Goal: Task Accomplishment & Management: Use online tool/utility

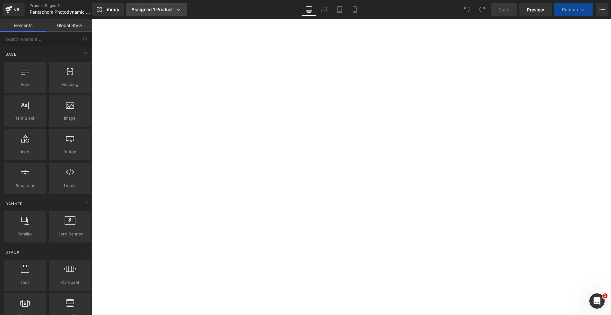
click at [159, 9] on div "Assigned 1 Product" at bounding box center [156, 9] width 50 height 6
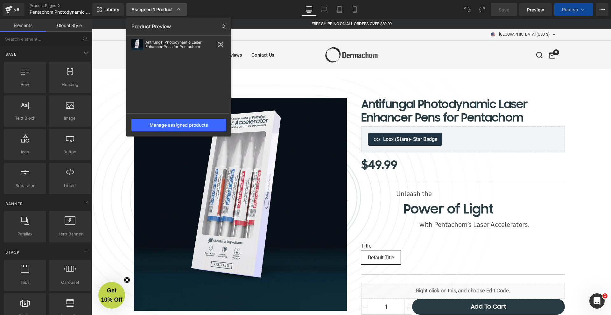
scroll to position [3125, 517]
click at [325, 71] on div at bounding box center [351, 167] width 519 height 296
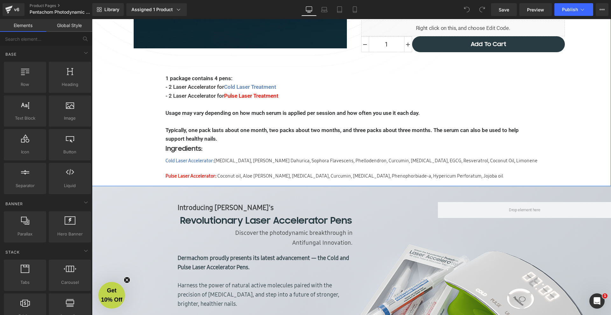
scroll to position [0, 0]
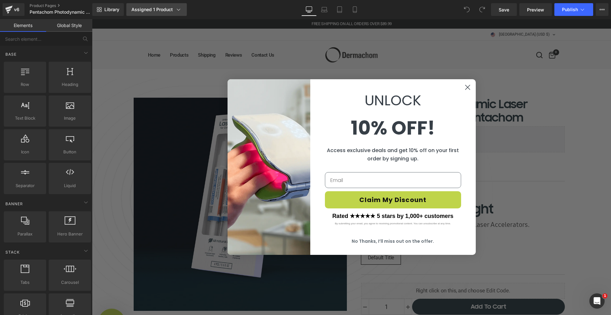
click at [152, 13] on link "Assigned 1 Product" at bounding box center [156, 9] width 60 height 13
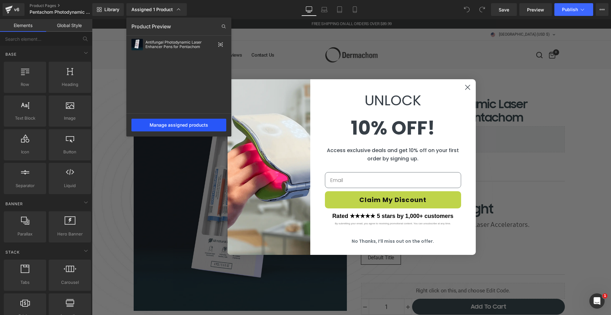
click at [193, 126] on div "Manage assigned products" at bounding box center [178, 125] width 95 height 13
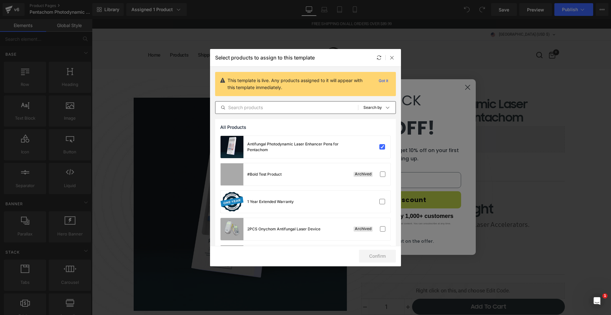
click at [259, 109] on input "text" at bounding box center [287, 108] width 143 height 8
paste input "Pentachom Photodynamic Laser Enhancer Serum"
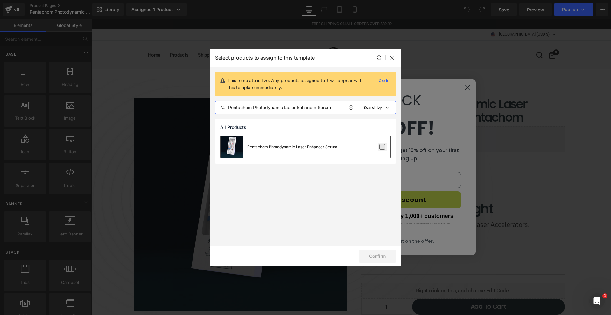
type input "Pentachom Photodynamic Laser Enhancer Serum"
click at [380, 150] on label at bounding box center [382, 147] width 6 height 6
click at [382, 147] on input "checkbox" at bounding box center [382, 147] width 0 height 0
click at [383, 255] on button "Confirm" at bounding box center [377, 256] width 37 height 13
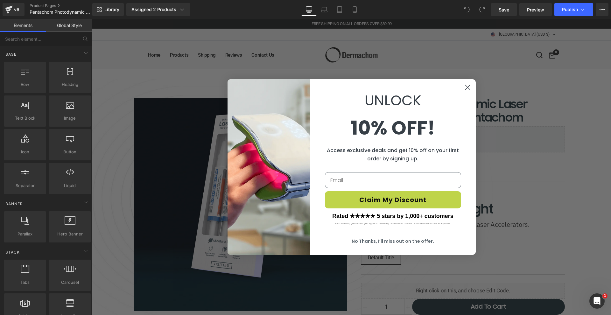
click at [464, 86] on circle "Close dialog" at bounding box center [467, 87] width 11 height 11
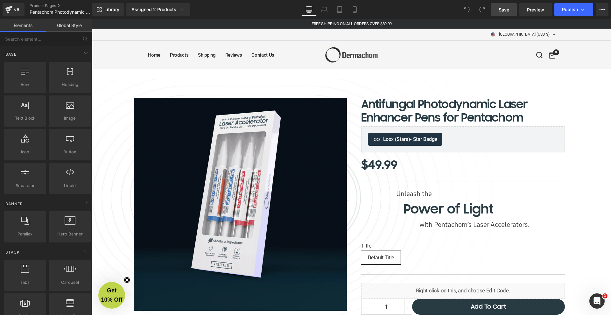
click at [504, 10] on span "Save" at bounding box center [504, 9] width 11 height 7
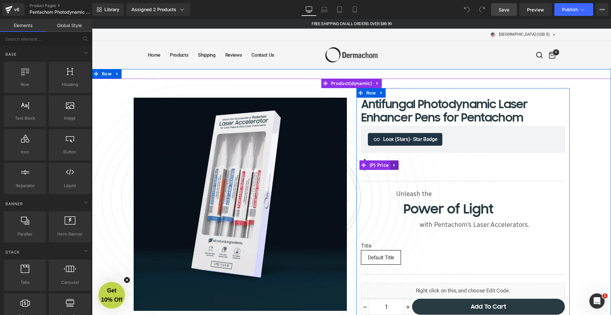
click at [390, 167] on link at bounding box center [394, 165] width 8 height 10
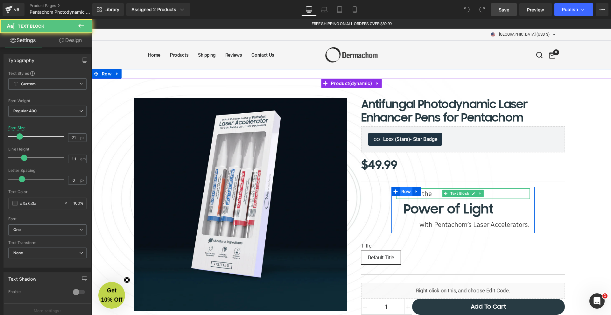
click at [410, 191] on div "Unleash the Text Block Power of Light Text Block with [PERSON_NAME]’s Laser Acc…" at bounding box center [463, 210] width 143 height 46
click at [486, 175] on div "Antifungal Photodynamic Laser Enhancer Pens for Pentachom (P) Title Loox (Stars…" at bounding box center [463, 208] width 213 height 220
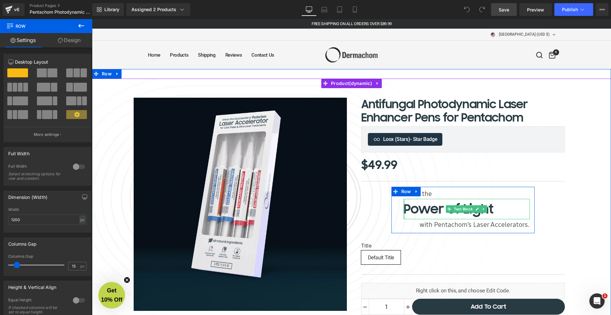
click at [404, 206] on div at bounding box center [405, 209] width 2 height 20
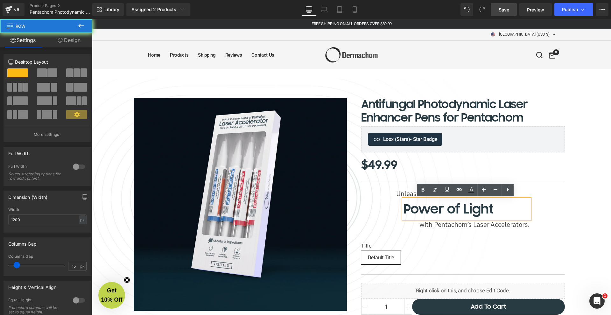
click at [386, 213] on div "Antifungal Photodynamic Laser Enhancer Pens for Pentachom (P) Title Loox (Stars…" at bounding box center [463, 208] width 213 height 220
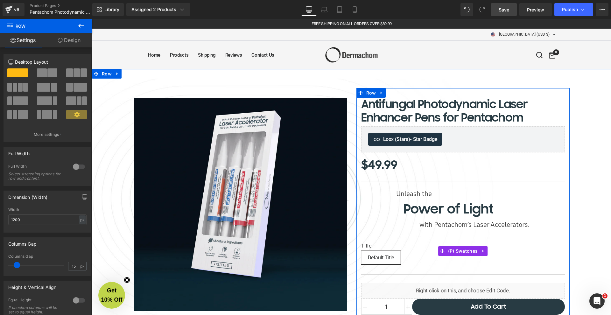
click at [389, 259] on span "Default Title" at bounding box center [381, 257] width 26 height 13
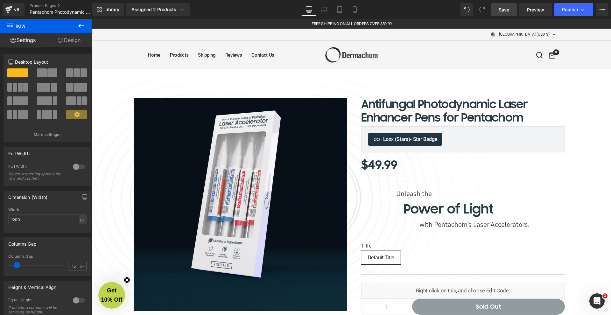
click at [469, 17] on div "Library Assigned 2 Products Product Preview Antifungal Photodynamic Laser Enhan…" at bounding box center [351, 9] width 519 height 19
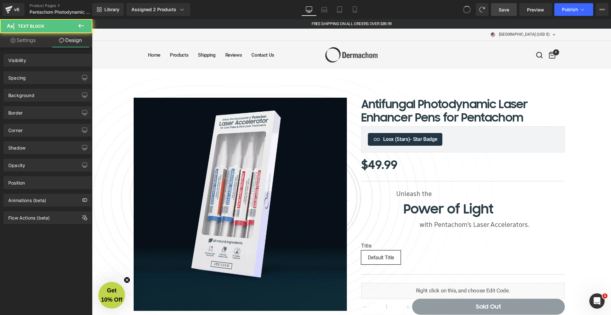
click at [469, 14] on button at bounding box center [467, 9] width 13 height 13
click at [469, 11] on icon at bounding box center [467, 10] width 6 height 6
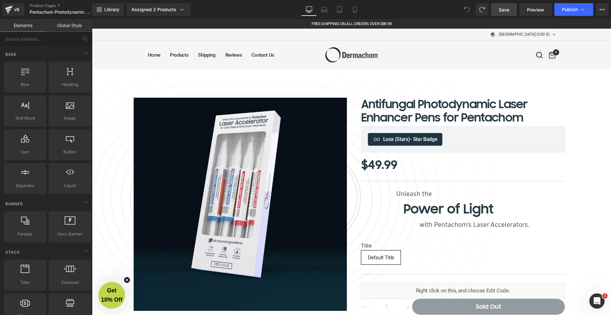
click at [458, 19] on div "FREE SHIPPING ON ALL ORDERS OVER $89.99" at bounding box center [351, 24] width 519 height 10
click at [600, 10] on icon at bounding box center [602, 9] width 5 height 5
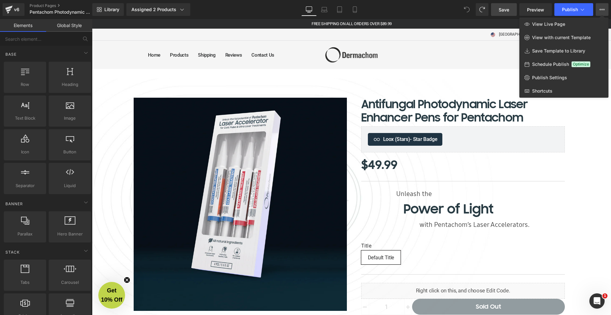
click at [421, 24] on div at bounding box center [351, 167] width 519 height 296
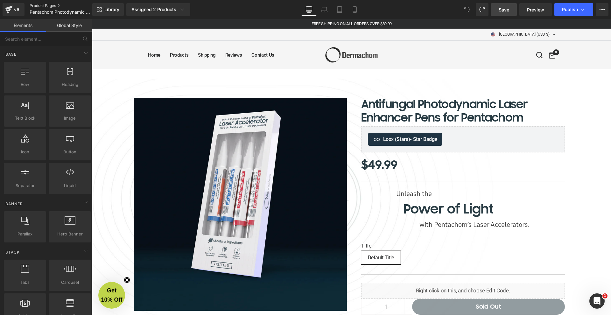
click at [34, 6] on link "Product Pages" at bounding box center [66, 5] width 73 height 5
